Goal: Use online tool/utility: Utilize a website feature to perform a specific function

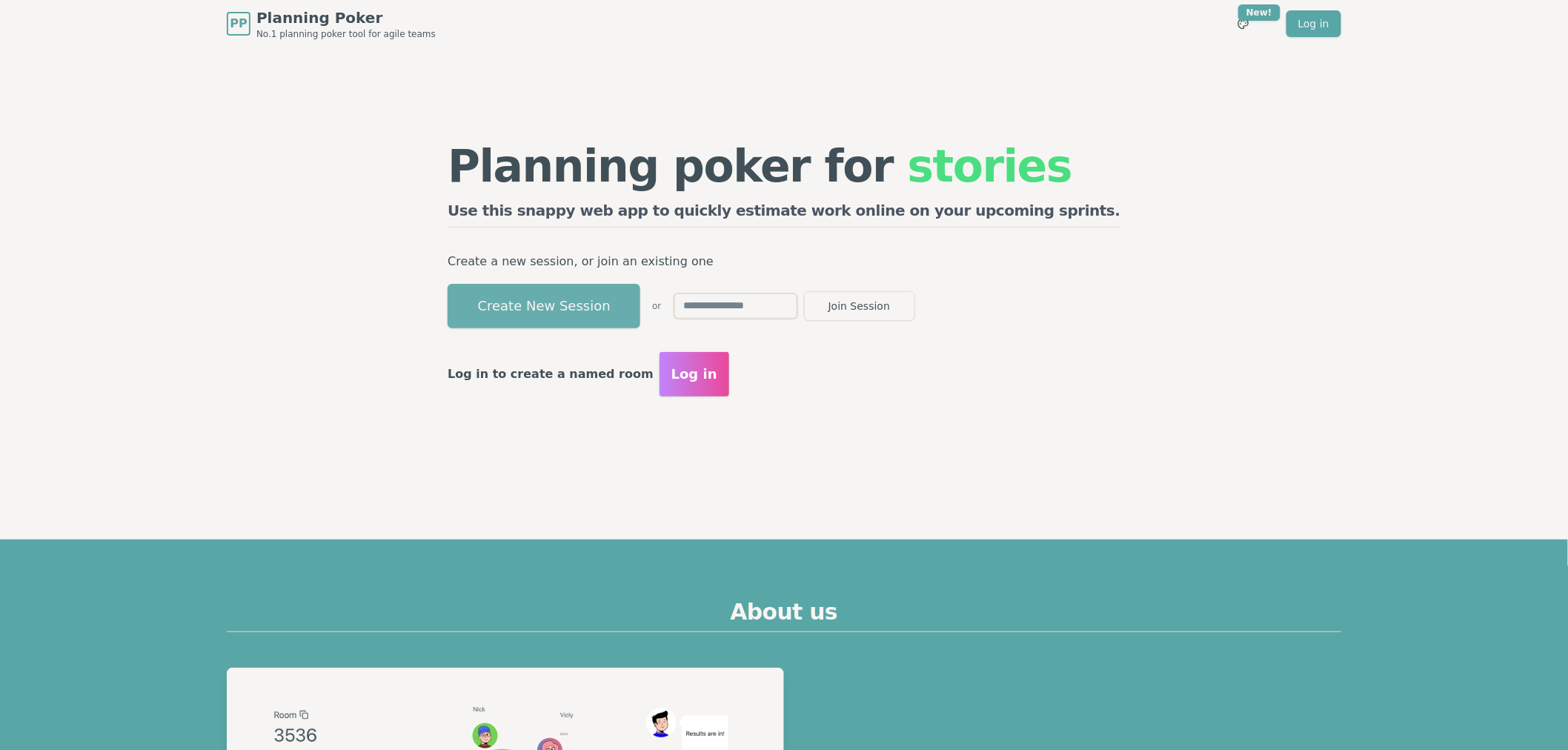
click at [640, 314] on button "Create New Session" at bounding box center [543, 305] width 193 height 44
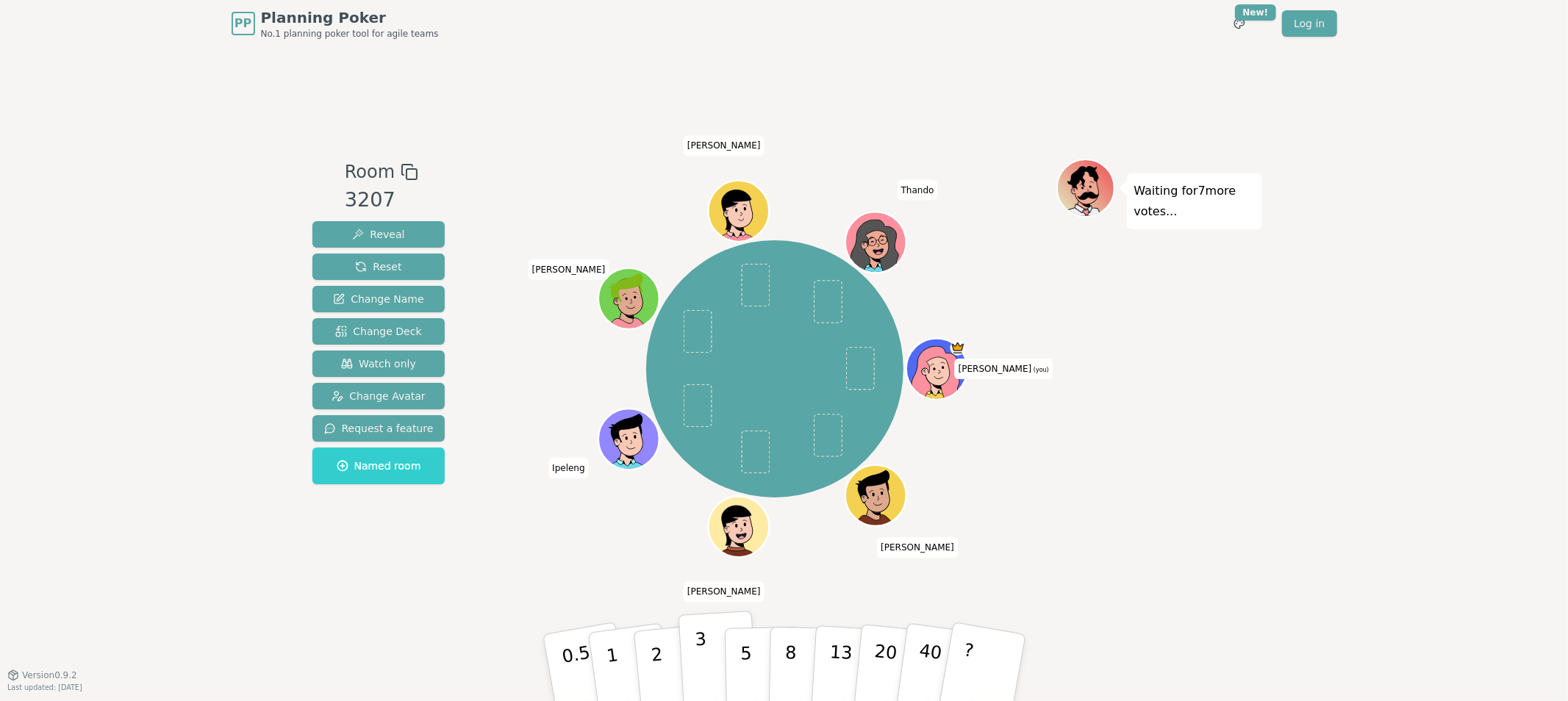
click at [703, 679] on p "3" at bounding box center [701, 668] width 16 height 80
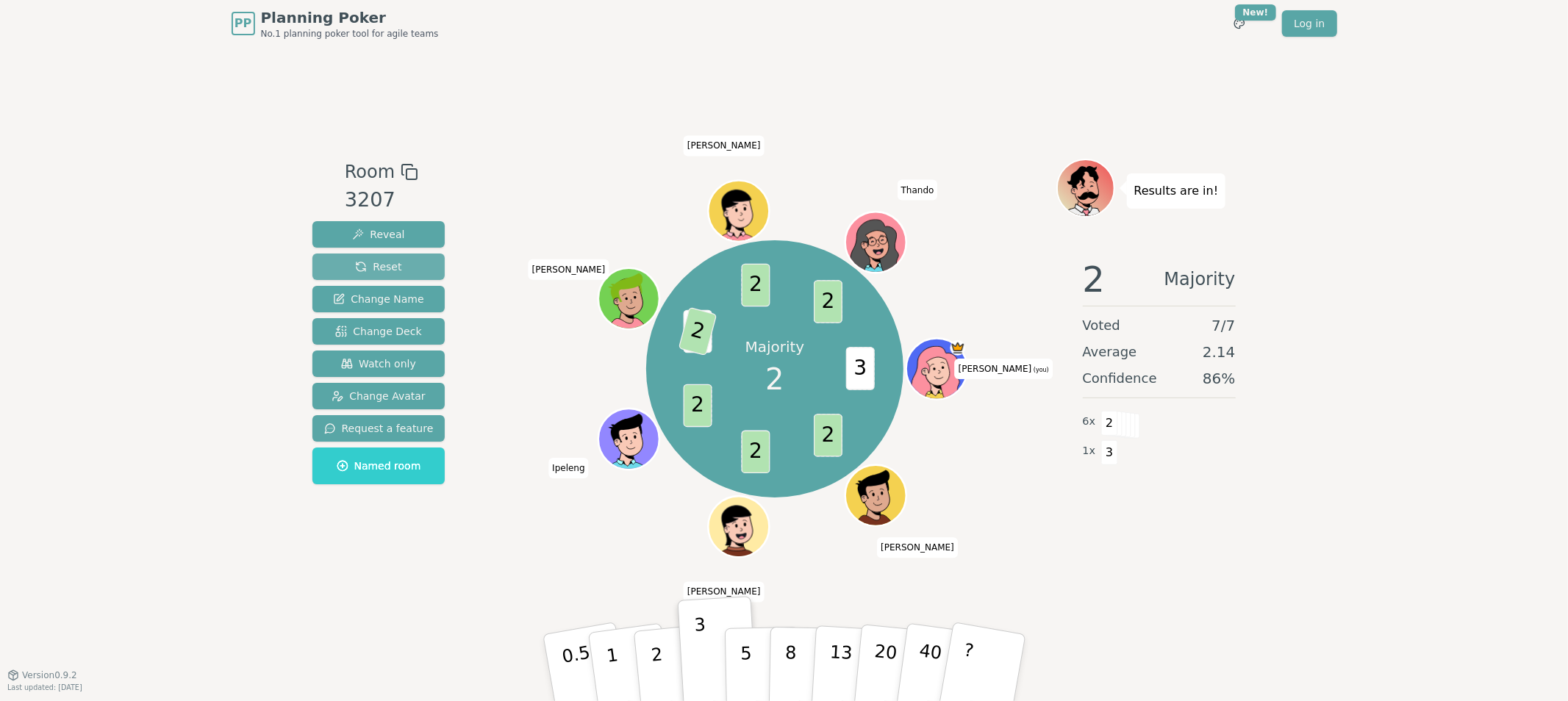
click at [384, 270] on span "Reset" at bounding box center [378, 267] width 46 height 15
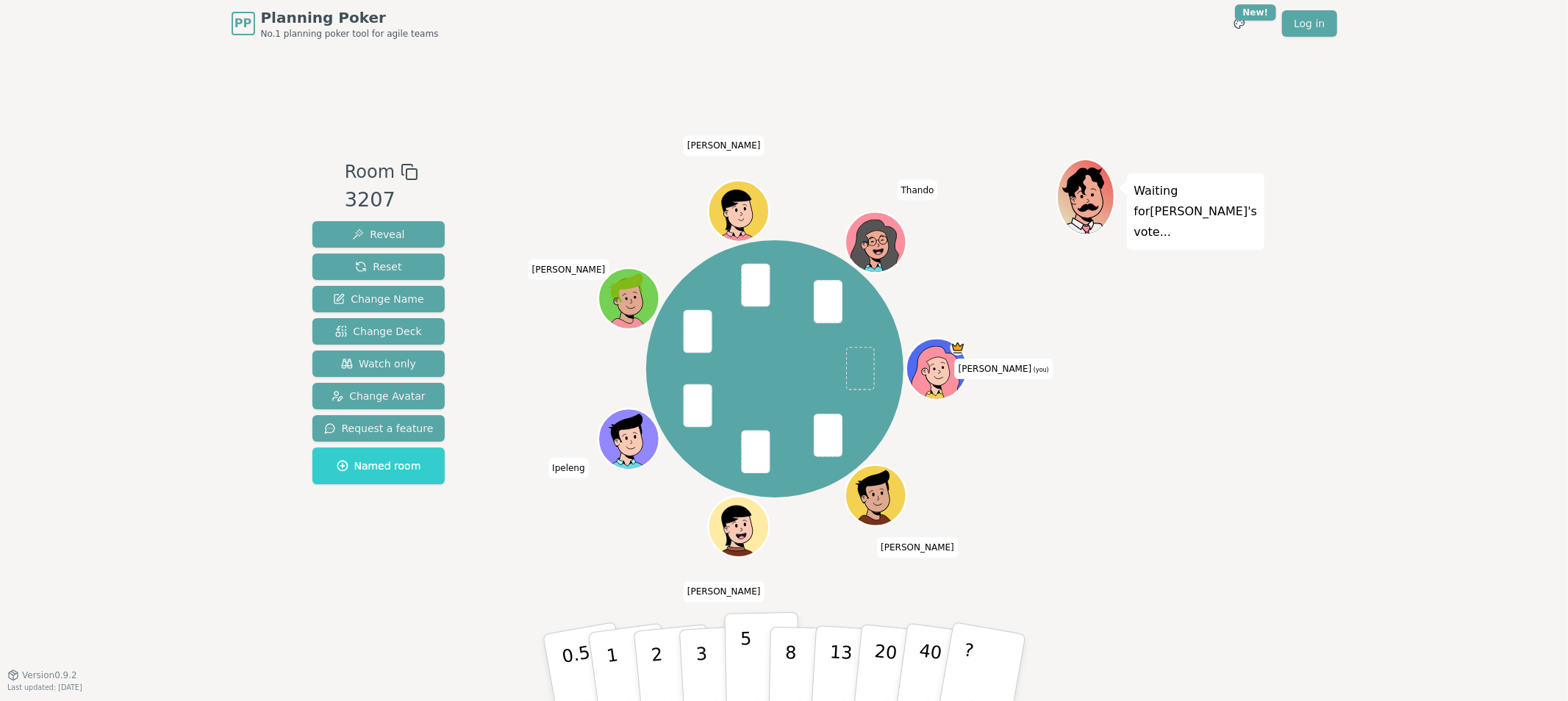
click at [744, 673] on p "5" at bounding box center [746, 667] width 12 height 80
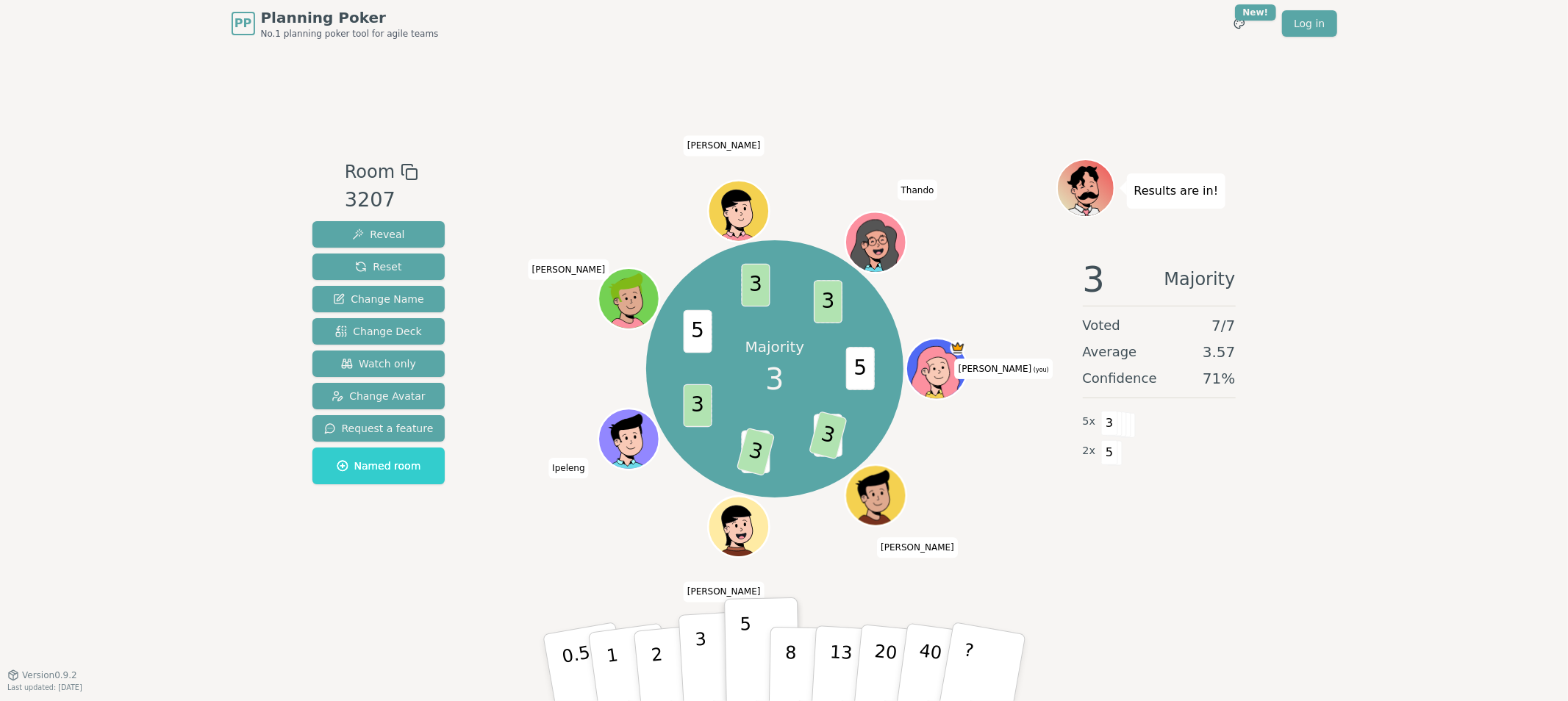
click at [709, 681] on button "3" at bounding box center [717, 667] width 80 height 114
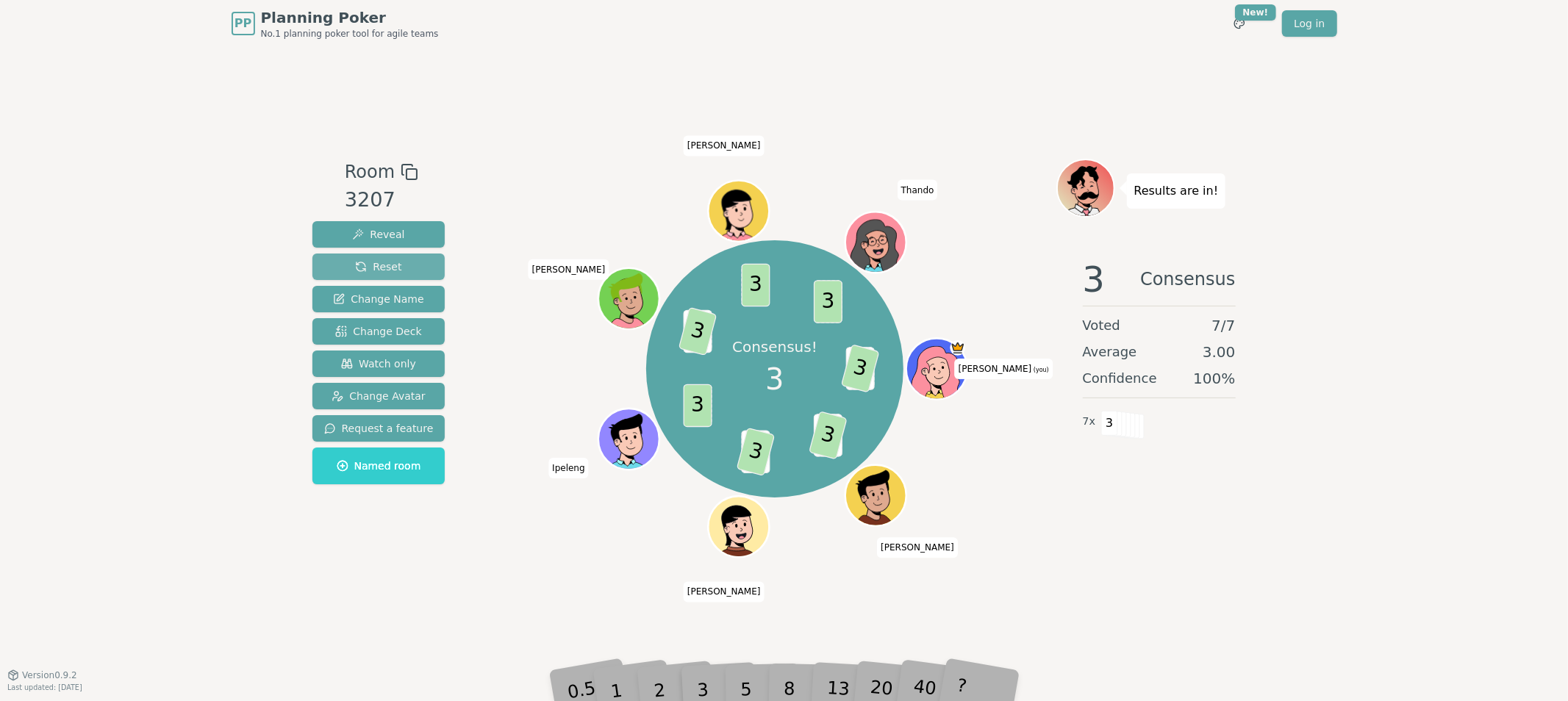
click at [412, 267] on button "Reset" at bounding box center [379, 266] width 133 height 26
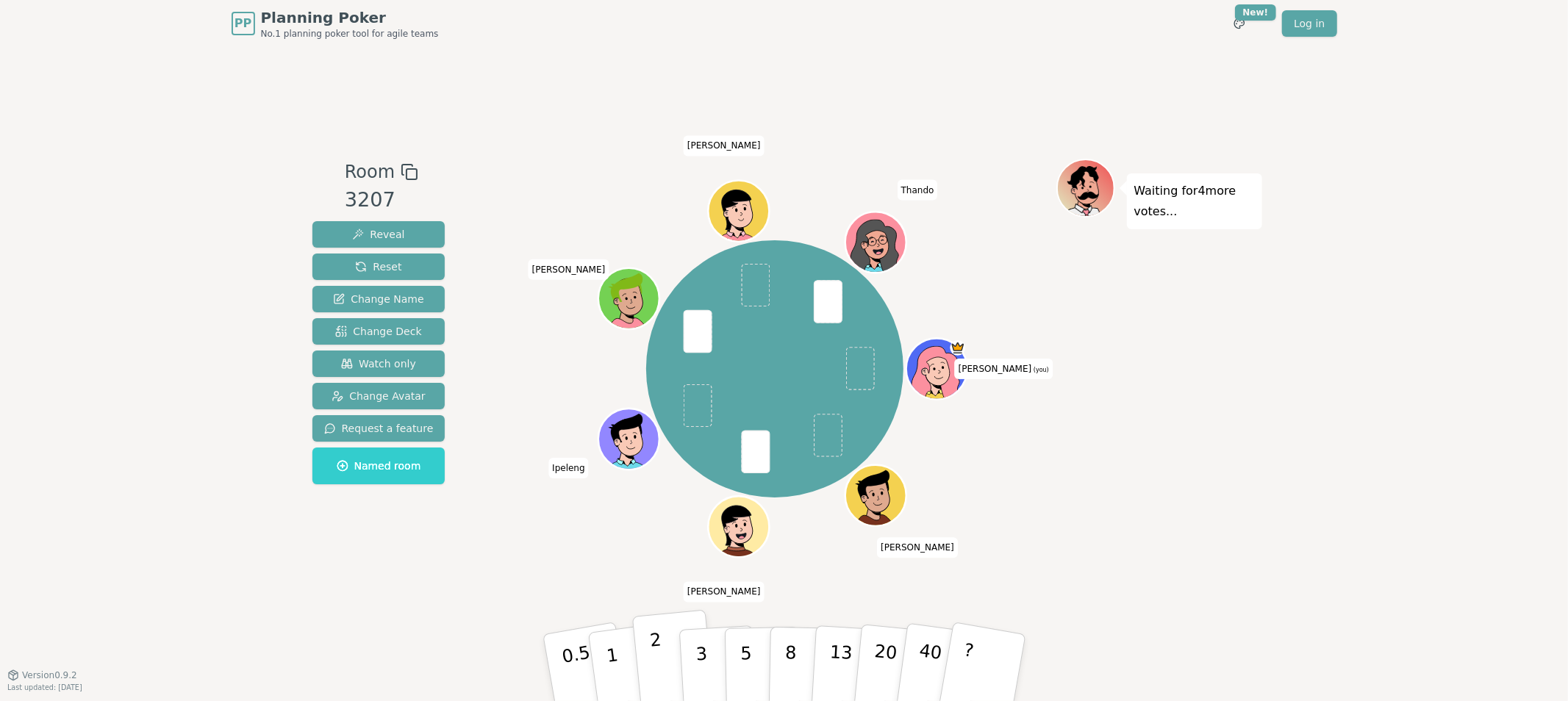
click at [658, 674] on p "2" at bounding box center [657, 669] width 19 height 80
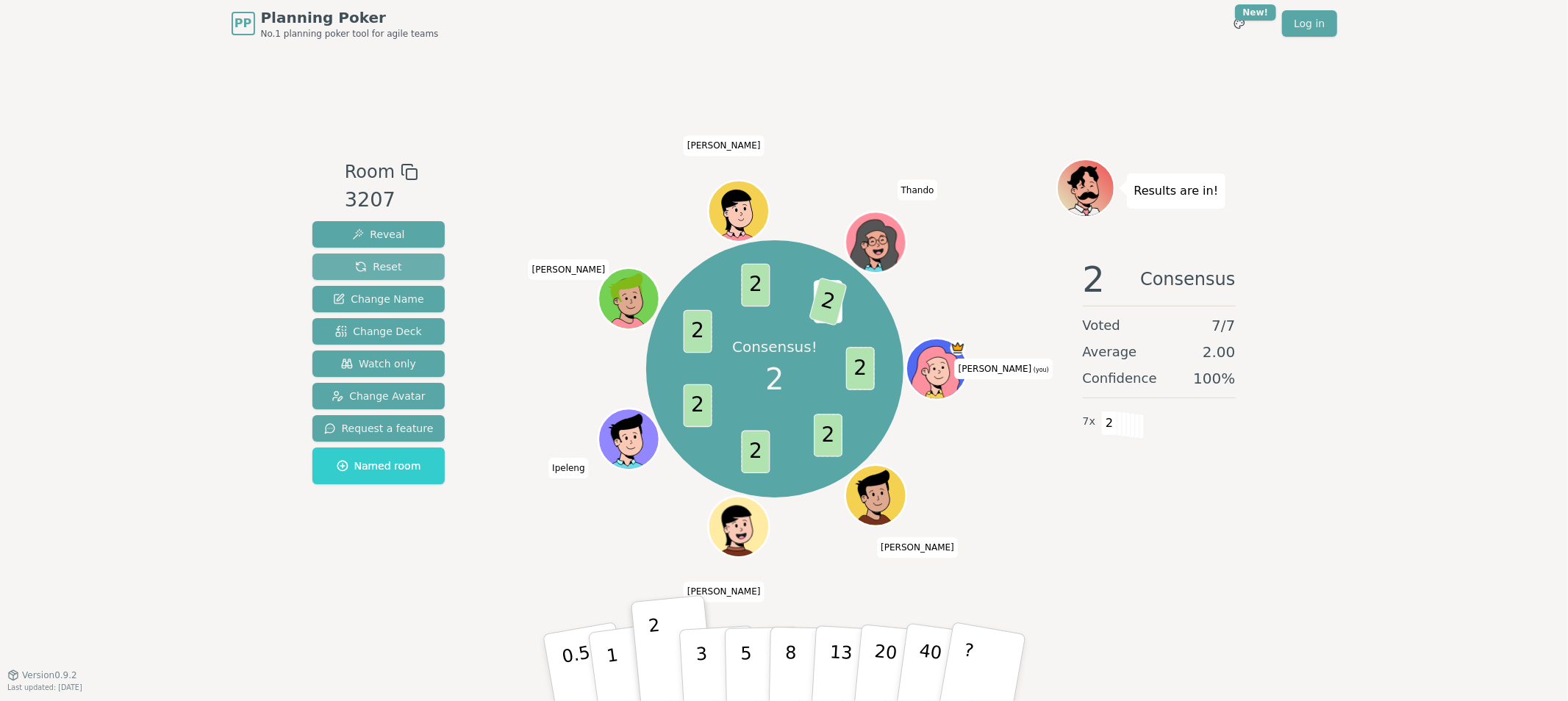
click at [388, 264] on span "Reset" at bounding box center [378, 267] width 46 height 15
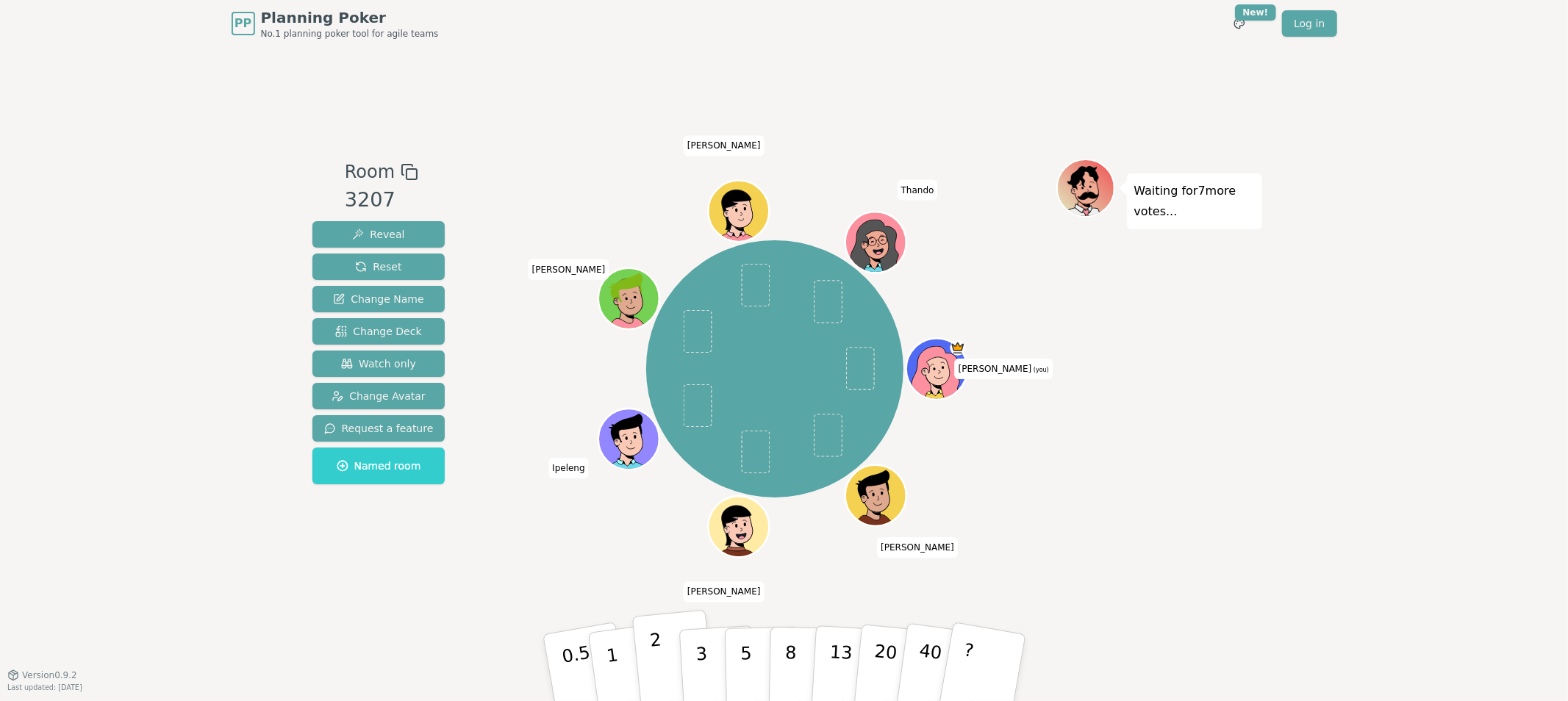
click at [665, 669] on button "2" at bounding box center [672, 668] width 83 height 117
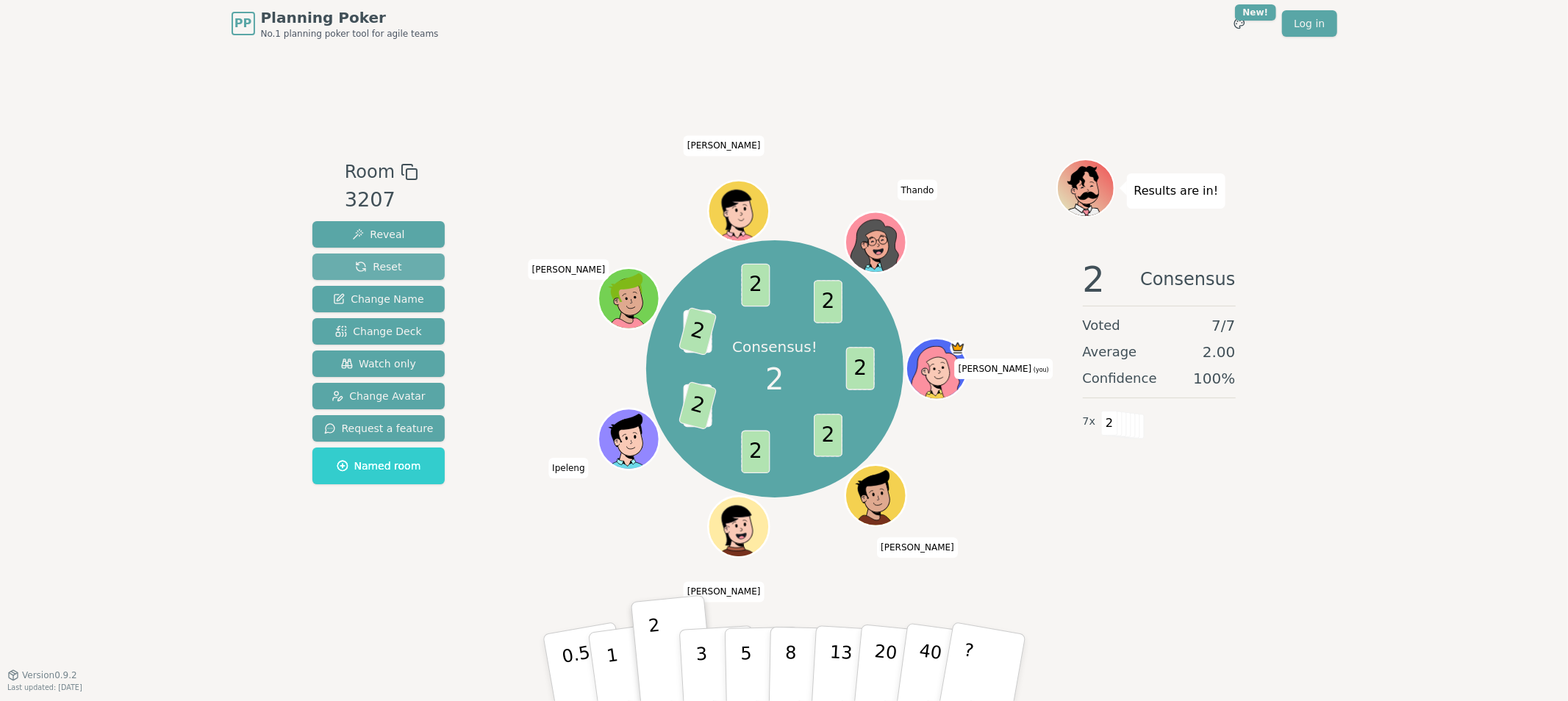
click at [379, 260] on span "Reset" at bounding box center [378, 267] width 46 height 15
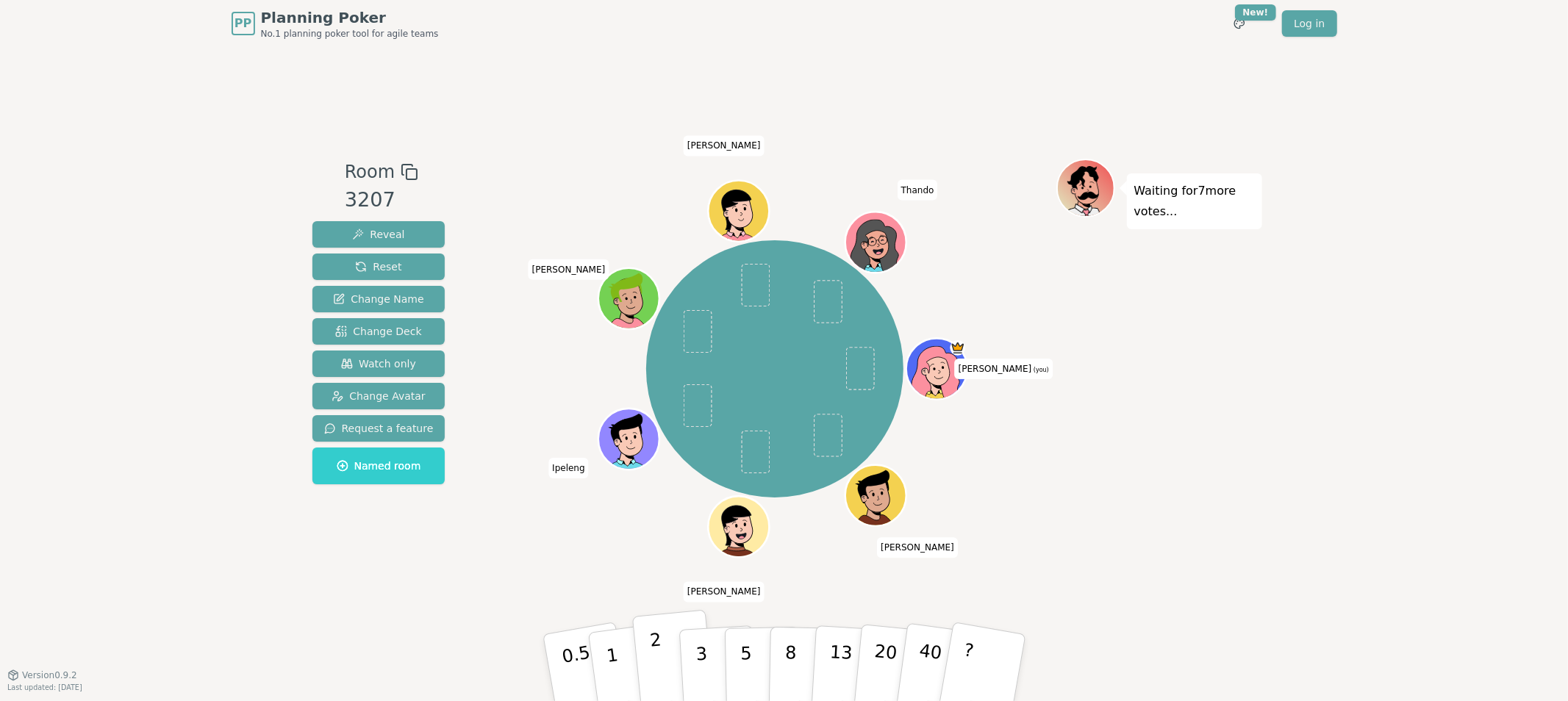
click at [658, 686] on p "2" at bounding box center [657, 669] width 19 height 80
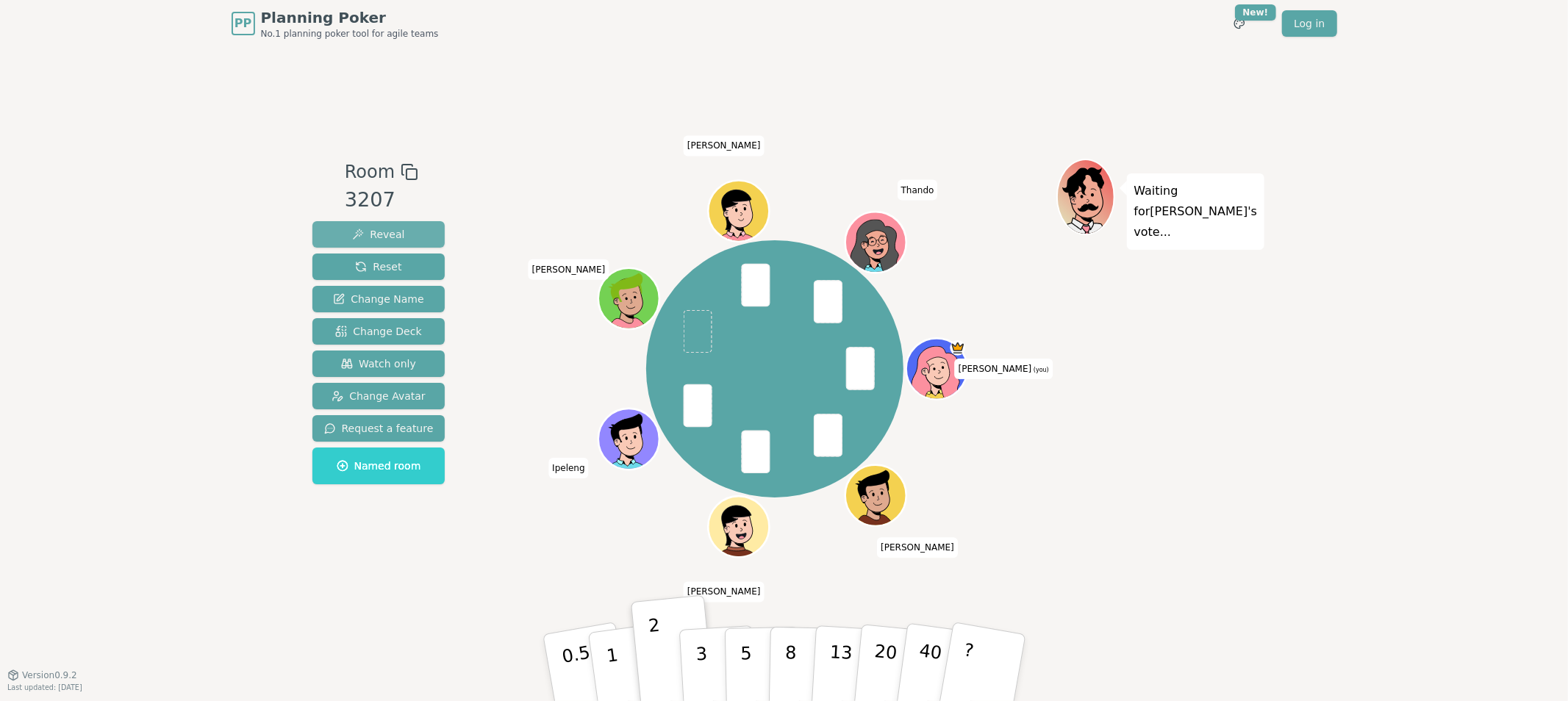
click at [391, 235] on span "Reveal" at bounding box center [378, 234] width 53 height 15
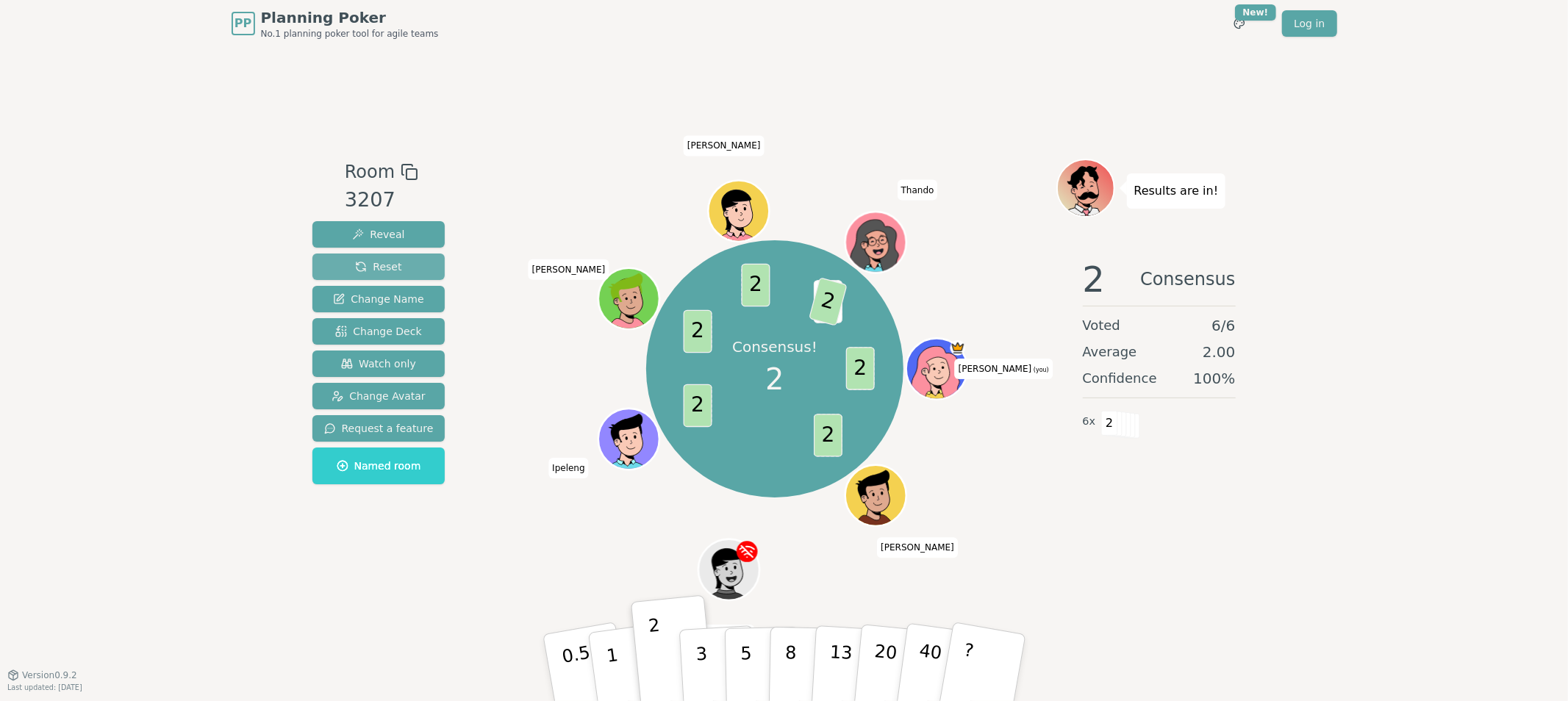
click at [377, 268] on span "Reset" at bounding box center [378, 267] width 46 height 15
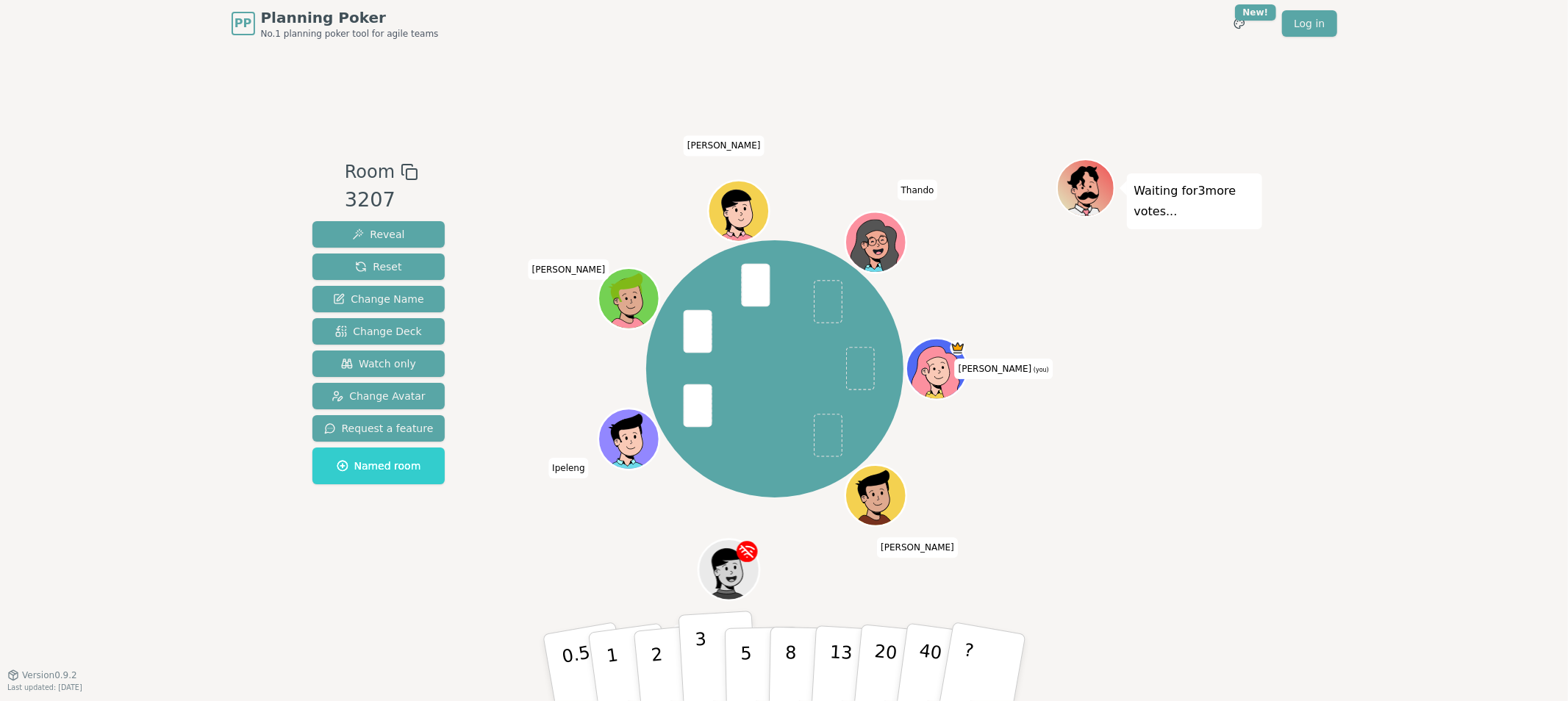
click at [708, 679] on button "3" at bounding box center [717, 667] width 80 height 114
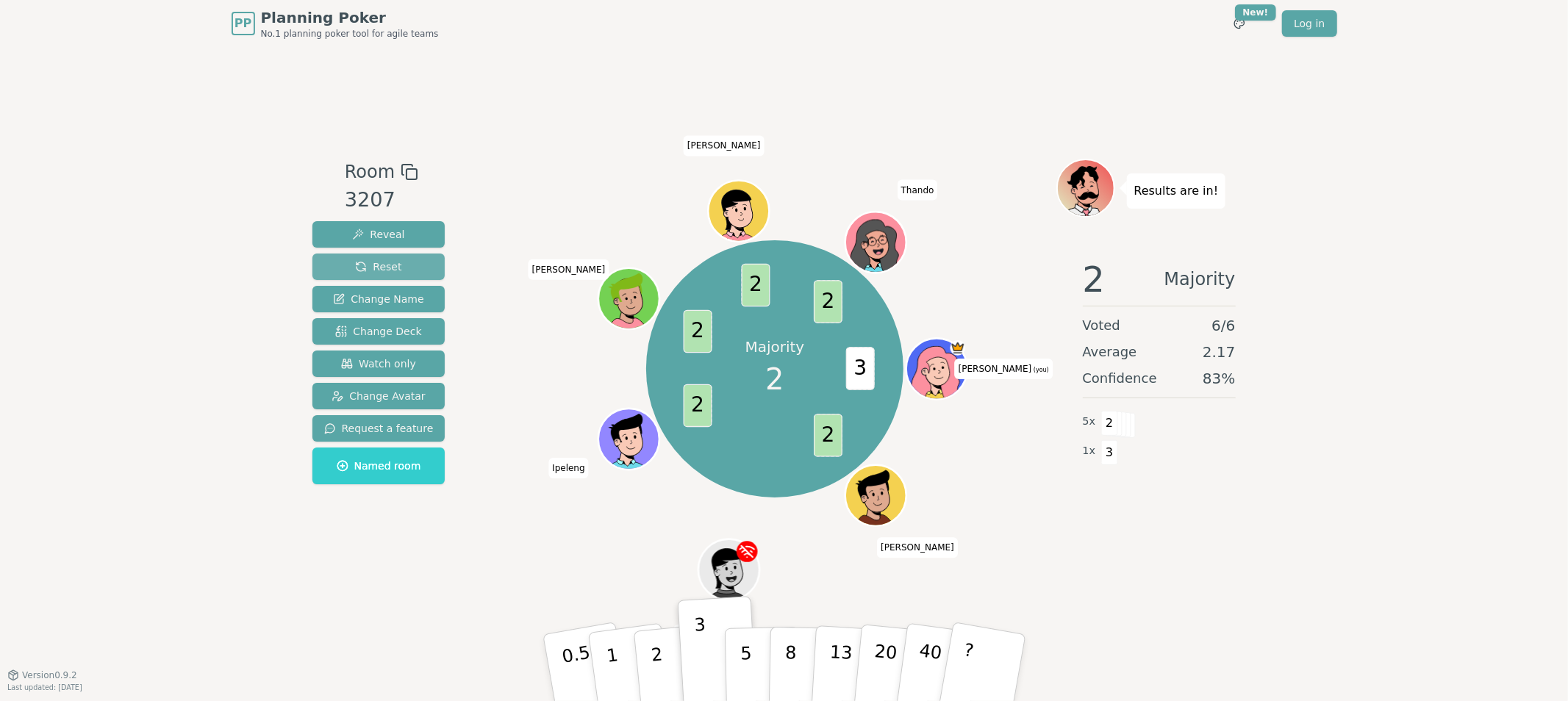
click at [387, 266] on span "Reset" at bounding box center [378, 267] width 46 height 15
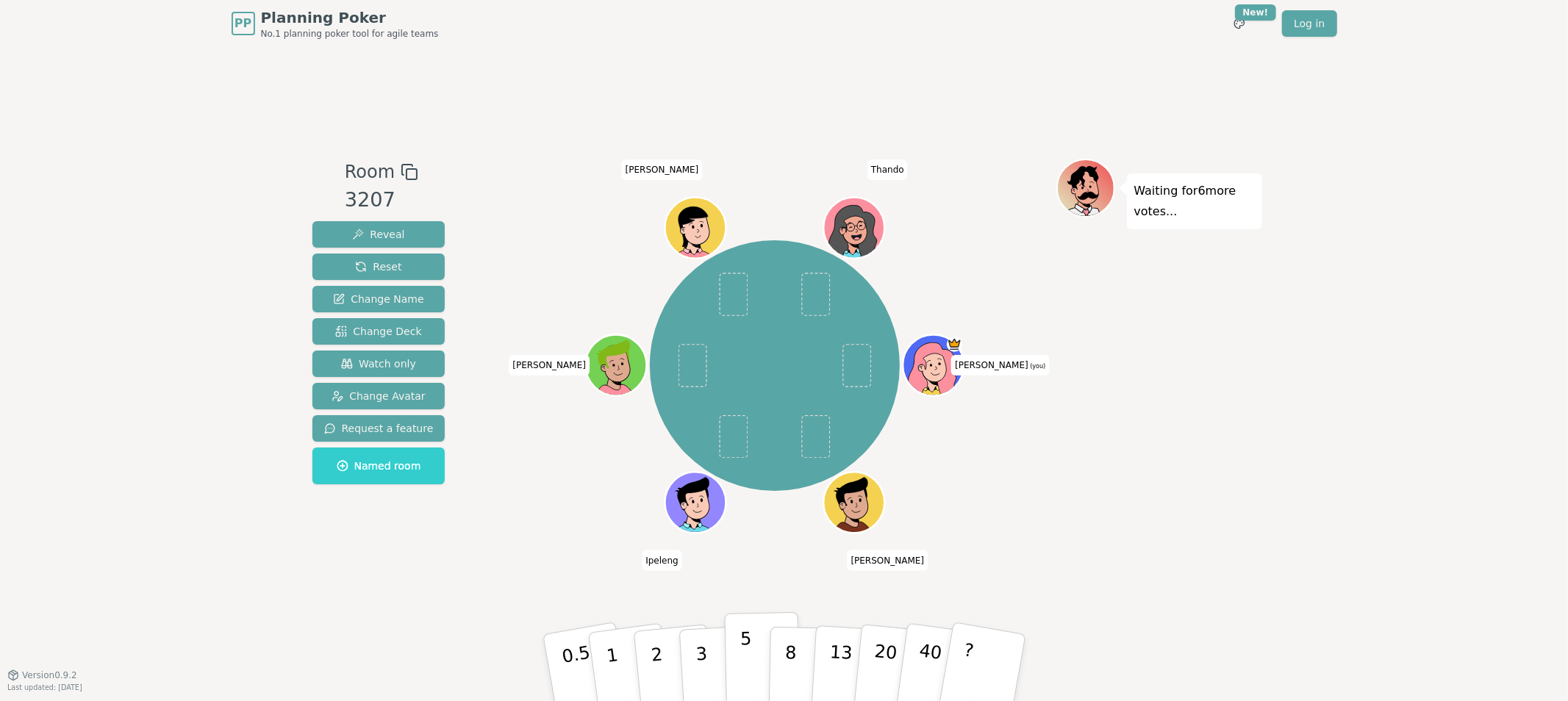
click at [746, 664] on p "5" at bounding box center [746, 667] width 12 height 80
